Goal: Check status: Check status

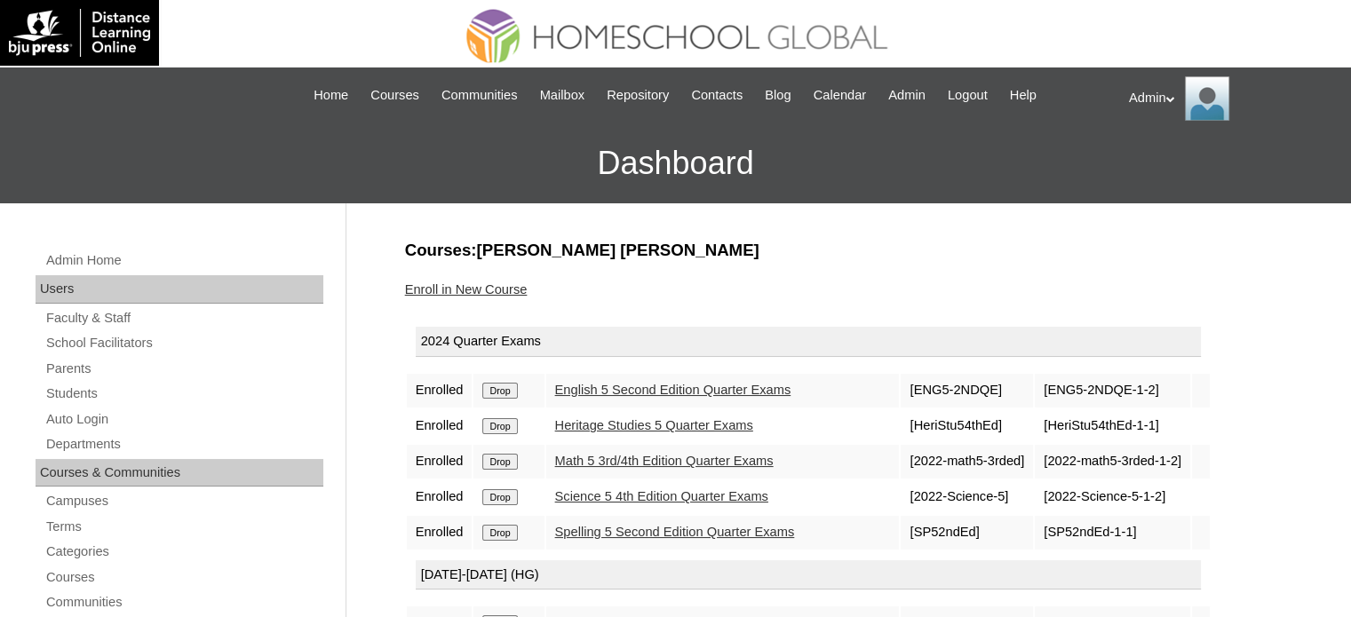
click at [77, 400] on link "Students" at bounding box center [183, 394] width 279 height 22
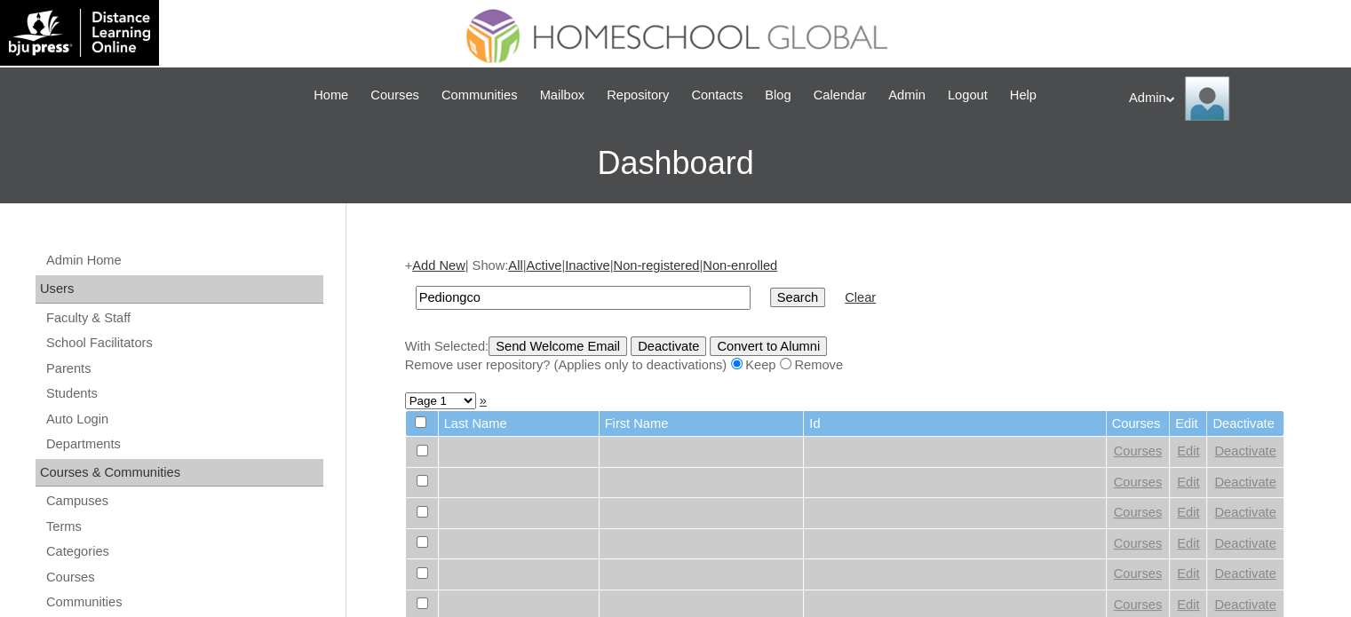
type input "Pediongco"
click at [770, 291] on input "Search" at bounding box center [797, 298] width 55 height 20
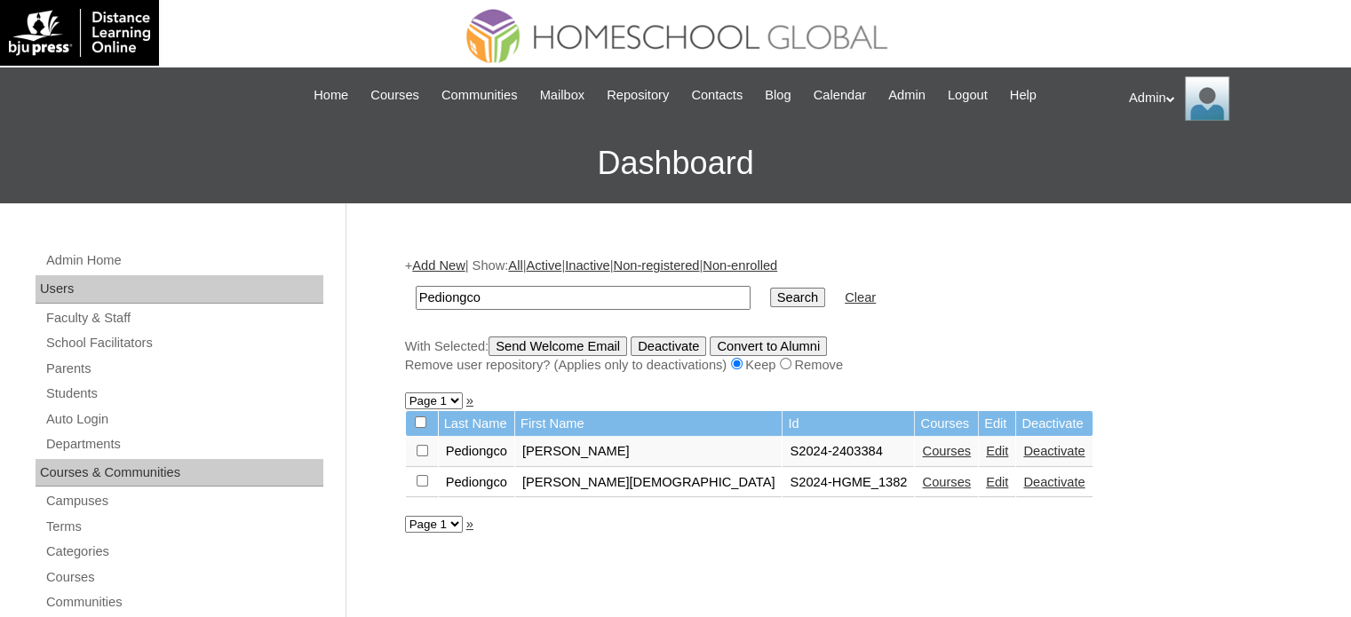
click at [922, 480] on link "Courses" at bounding box center [946, 482] width 49 height 14
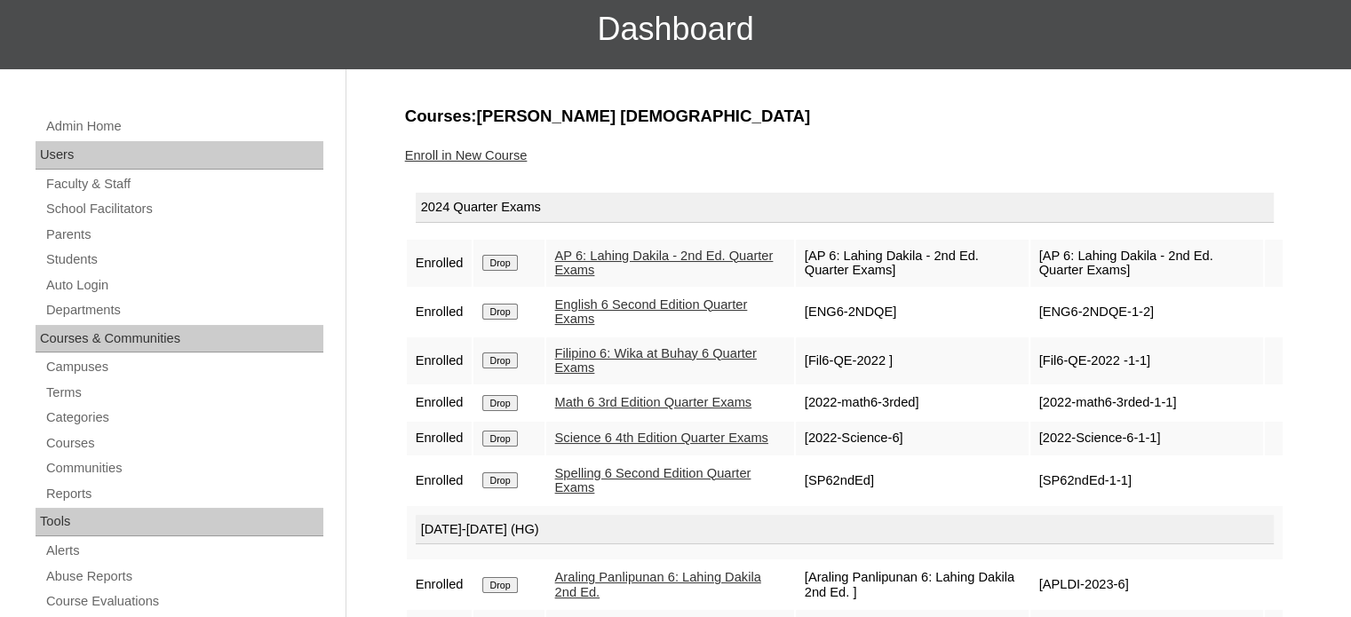
scroll to position [135, 0]
click at [629, 252] on link "AP 6: Lahing Dakila - 2nd Ed. Quarter Exams" at bounding box center [664, 262] width 218 height 29
click at [590, 305] on link "English 6 Second Edition Quarter Exams" at bounding box center [651, 311] width 193 height 29
click at [586, 354] on link "Filipino 6: Wika at Buhay 6 Quarter Exams" at bounding box center [656, 360] width 202 height 29
click at [591, 394] on link "Math 6 3rd Edition Quarter Exams" at bounding box center [653, 401] width 197 height 14
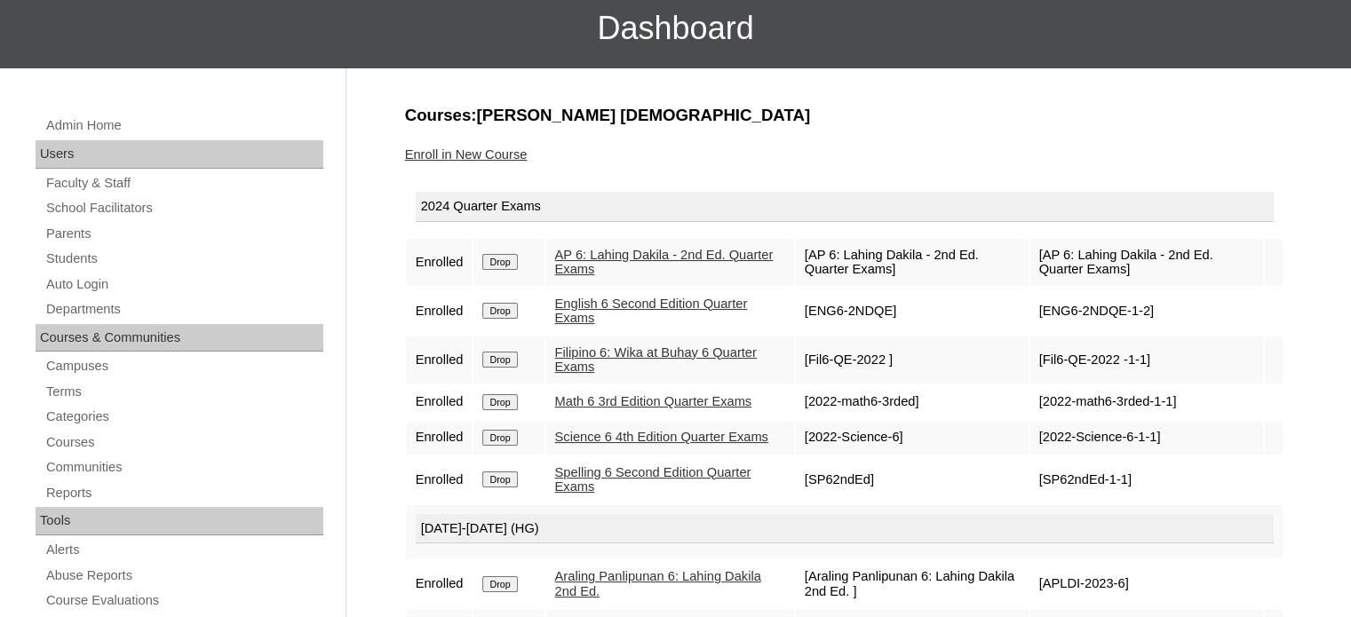
click at [587, 432] on link "Science 6 4th Edition Quarter Exams" at bounding box center [661, 437] width 213 height 14
click at [576, 488] on link "Spelling 6 Second Edition Quarter Exams" at bounding box center [653, 479] width 196 height 29
